Goal: Information Seeking & Learning: Learn about a topic

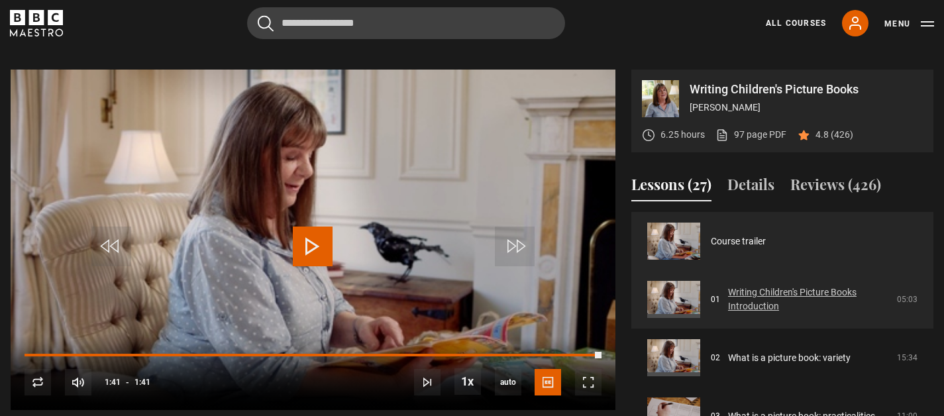
click at [728, 302] on link "Writing Children's Picture Books Introduction" at bounding box center [808, 300] width 161 height 28
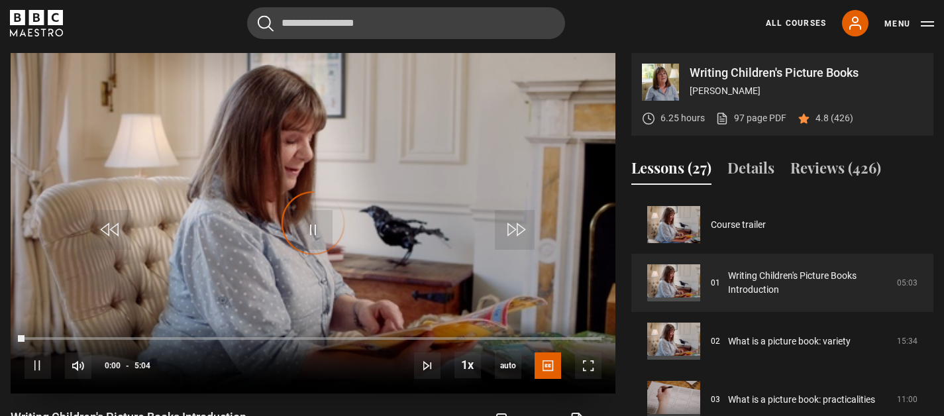
click at [324, 234] on div "Video Player is loading." at bounding box center [313, 223] width 66 height 66
click at [35, 363] on span "Video Player" at bounding box center [38, 366] width 27 height 27
click at [321, 233] on span "Video Player" at bounding box center [313, 230] width 40 height 40
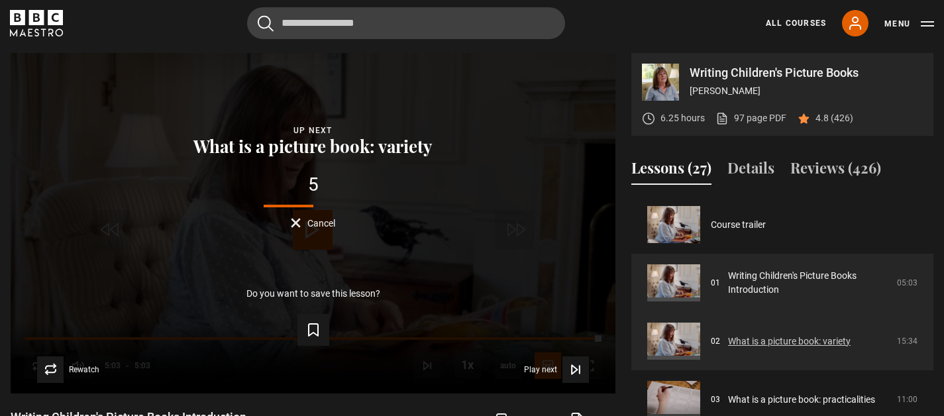
click at [777, 343] on link "What is a picture book: variety" at bounding box center [789, 342] width 123 height 14
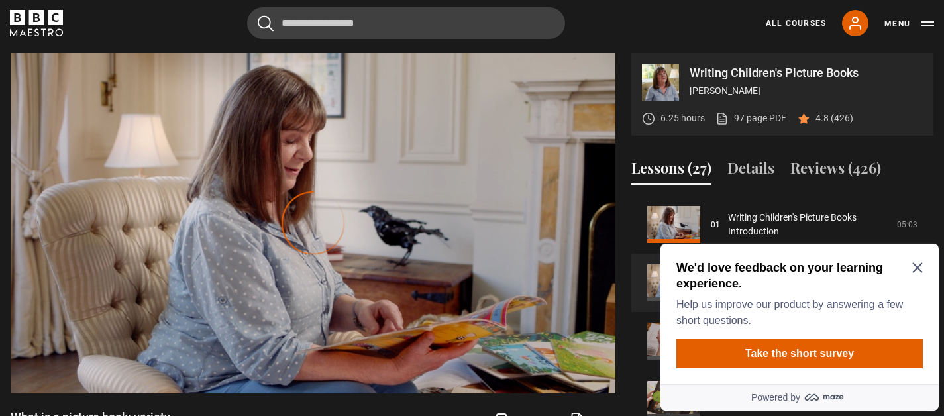
click at [919, 267] on icon "Close Maze Prompt" at bounding box center [918, 268] width 10 height 10
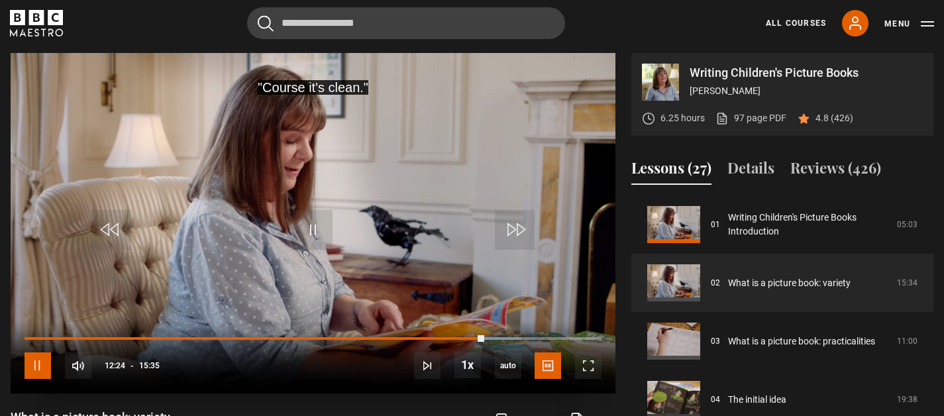
click at [29, 364] on span "Video Player" at bounding box center [38, 366] width 27 height 27
